Goal: Transaction & Acquisition: Purchase product/service

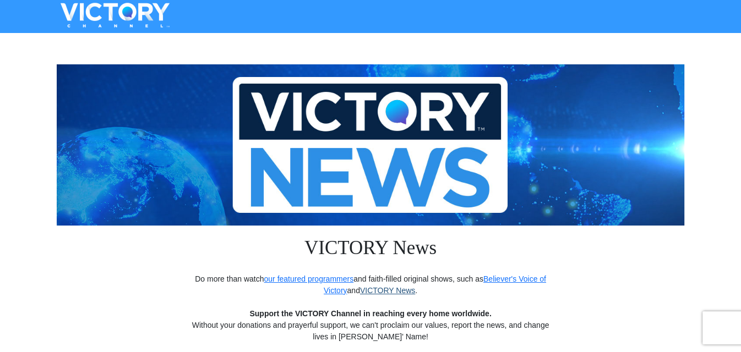
click at [393, 291] on link "VICTORY News" at bounding box center [387, 290] width 55 height 9
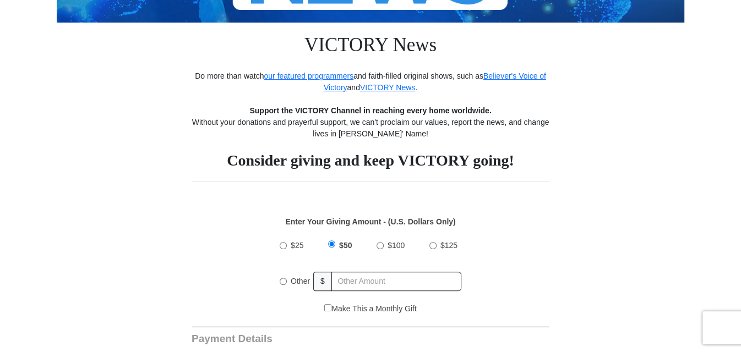
scroll to position [275, 0]
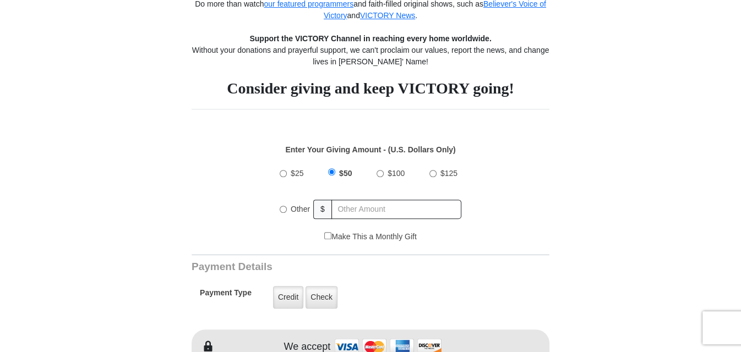
click at [281, 172] on input "$25" at bounding box center [283, 173] width 7 height 7
radio input "true"
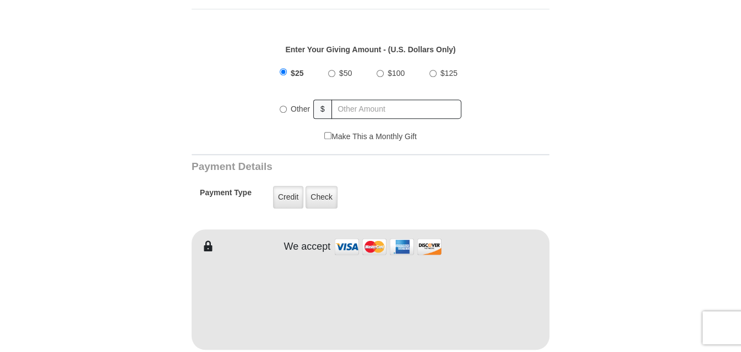
scroll to position [385, 0]
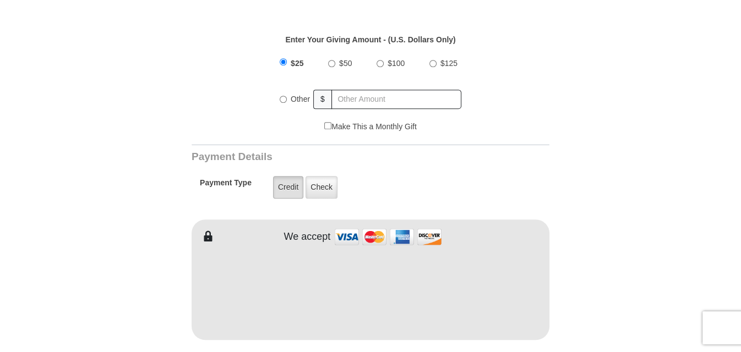
click at [286, 187] on label "Credit" at bounding box center [288, 187] width 30 height 23
click at [0, 0] on input "Credit" at bounding box center [0, 0] width 0 height 0
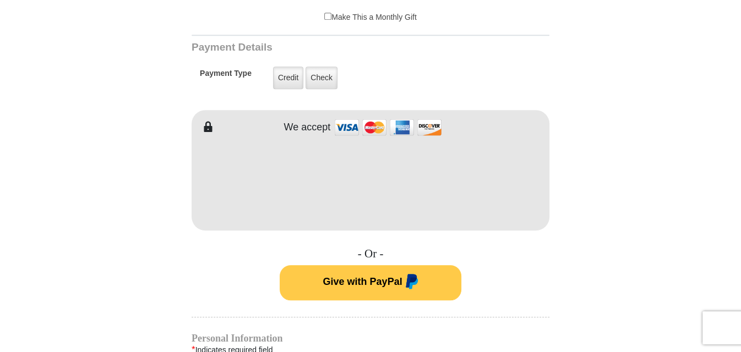
scroll to position [496, 0]
click at [362, 276] on span "Give with PayPal" at bounding box center [362, 280] width 79 height 11
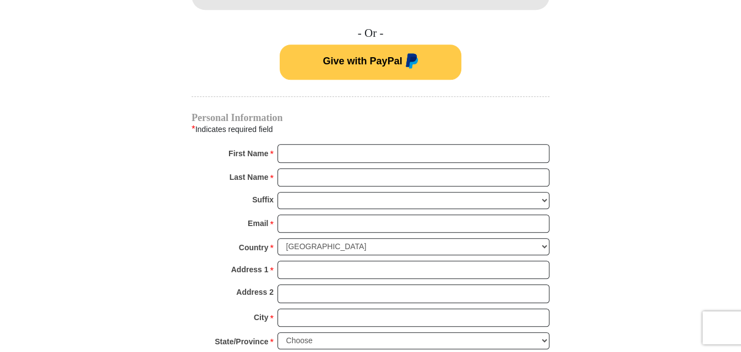
scroll to position [661, 0]
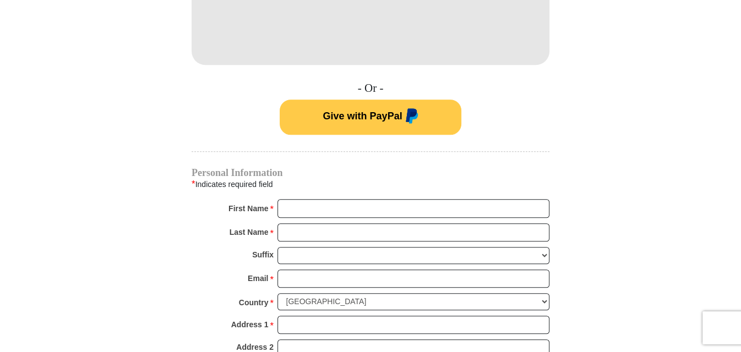
click at [349, 112] on span "Give with PayPal" at bounding box center [362, 115] width 79 height 11
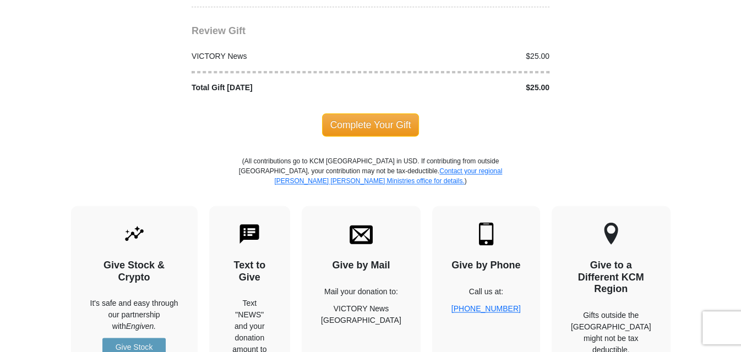
scroll to position [1101, 0]
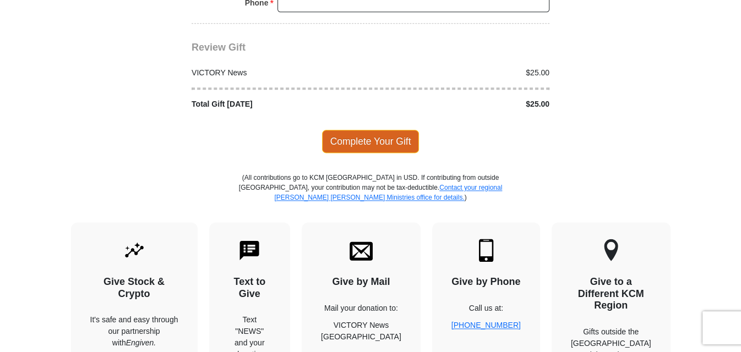
click at [377, 130] on span "Complete Your Gift" at bounding box center [370, 141] width 97 height 23
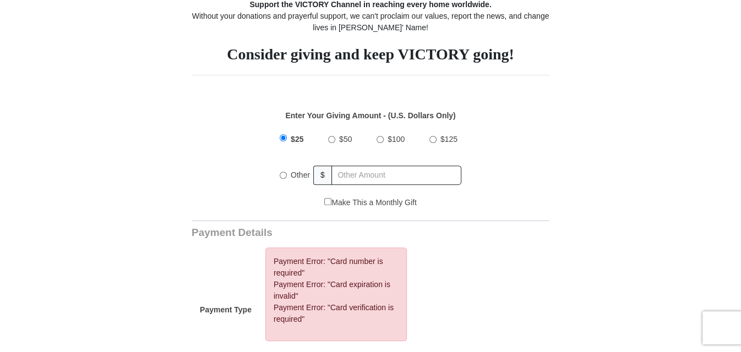
scroll to position [309, 0]
radio input "true"
click at [358, 176] on input "text" at bounding box center [397, 175] width 129 height 19
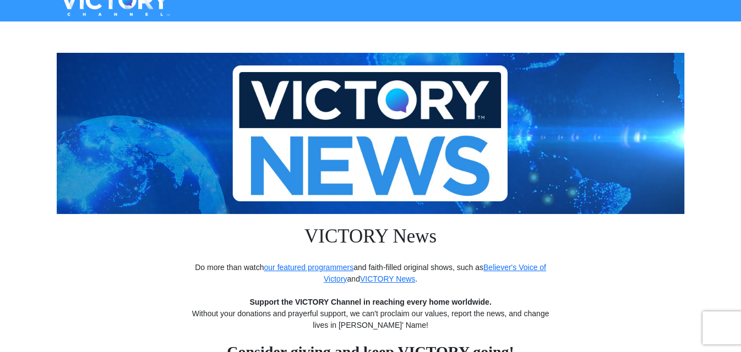
scroll to position [0, 0]
